Goal: Task Accomplishment & Management: Manage account settings

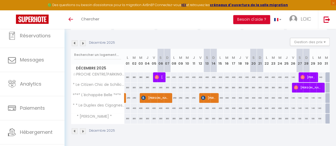
scroll to position [52, 0]
click at [83, 41] on img at bounding box center [83, 43] width 6 height 6
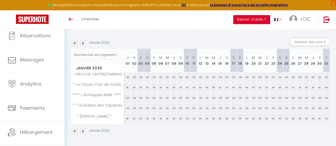
click at [73, 40] on img at bounding box center [75, 43] width 6 height 6
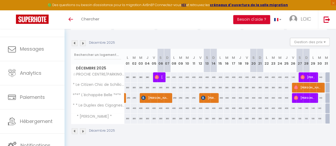
click at [81, 40] on img at bounding box center [83, 43] width 6 height 6
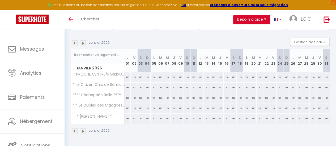
click at [81, 40] on img at bounding box center [83, 43] width 6 height 6
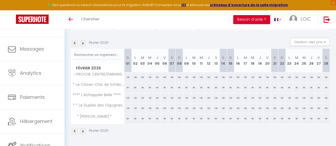
click at [81, 40] on img at bounding box center [83, 43] width 6 height 6
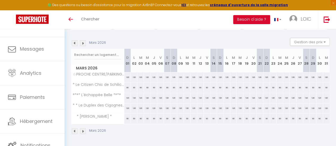
click at [74, 40] on img at bounding box center [75, 43] width 6 height 6
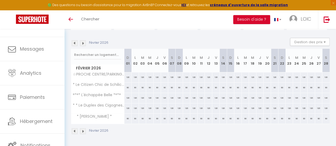
click at [74, 40] on img at bounding box center [75, 43] width 6 height 6
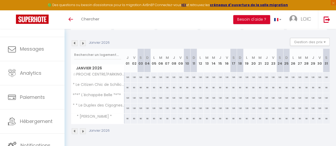
click at [74, 40] on img at bounding box center [75, 43] width 6 height 6
select select
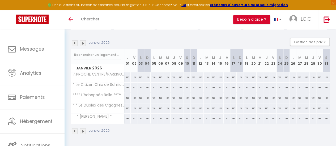
select select
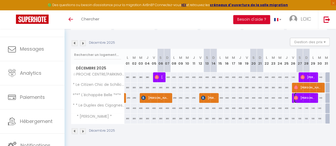
click at [302, 97] on span "[PERSON_NAME]" at bounding box center [304, 98] width 21 height 10
select select "OK"
select select "0"
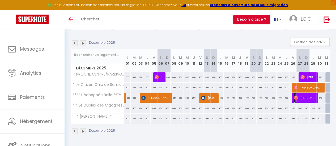
select select "1"
select select
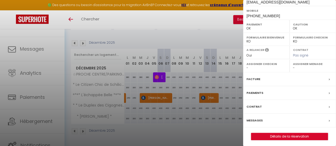
scroll to position [100, 0]
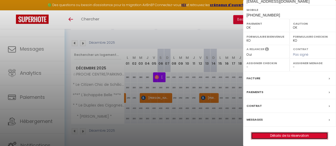
click at [286, 134] on link "Détails de la réservation" at bounding box center [289, 136] width 76 height 7
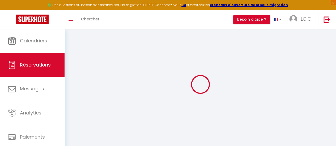
select select
checkbox input "false"
select select
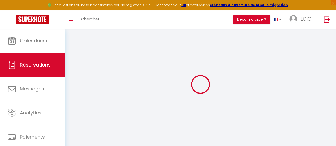
select select
checkbox input "false"
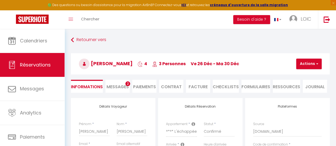
select select
type input "30"
type input "12.36"
select select
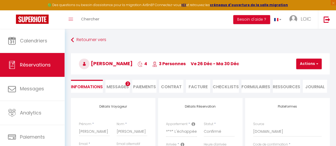
checkbox input "false"
select select
checkbox input "false"
select select
